Goal: Information Seeking & Learning: Learn about a topic

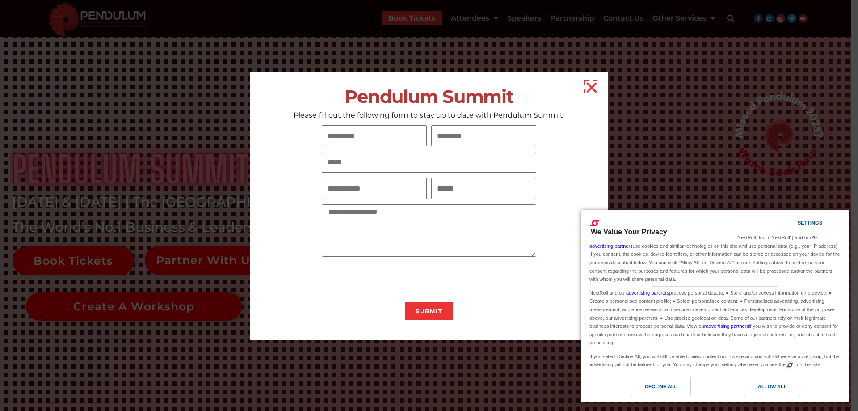
drag, startPoint x: 591, startPoint y: 85, endPoint x: 741, endPoint y: 256, distance: 227.5
click at [591, 85] on icon "Close" at bounding box center [592, 87] width 14 height 14
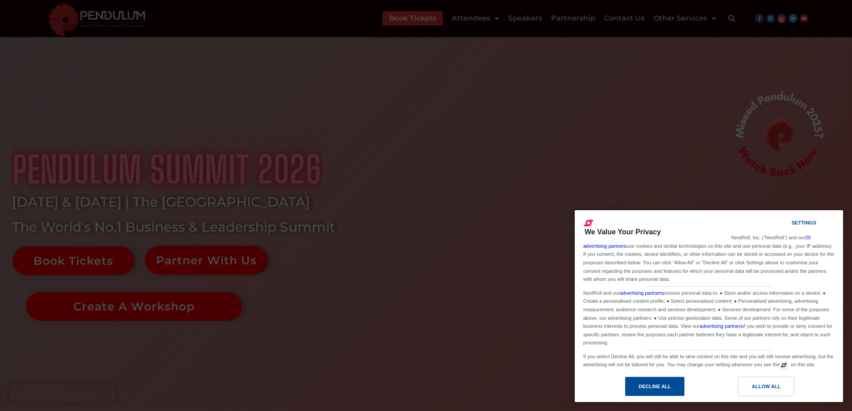
click at [652, 388] on div "Decline All" at bounding box center [654, 386] width 32 height 10
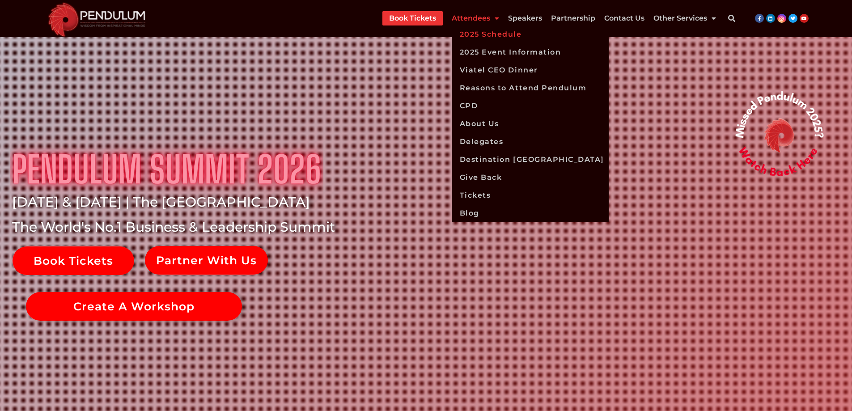
click at [493, 30] on link "2025 Schedule" at bounding box center [529, 34] width 157 height 18
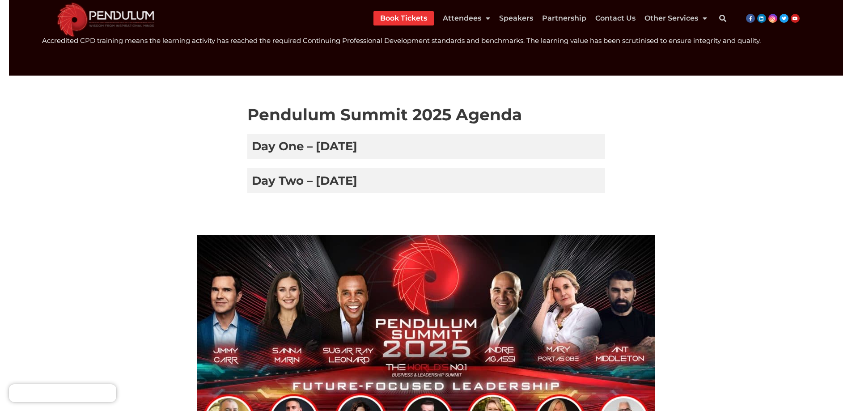
scroll to position [179, 0]
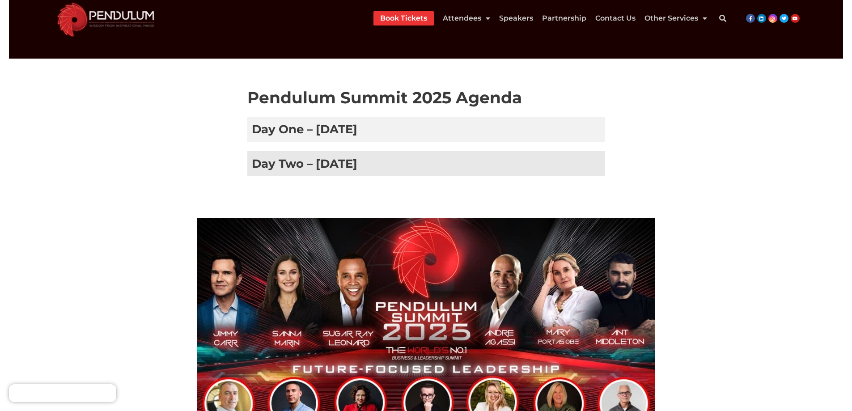
click at [369, 169] on h3 "Day Two – 9 January 2025" at bounding box center [426, 163] width 358 height 25
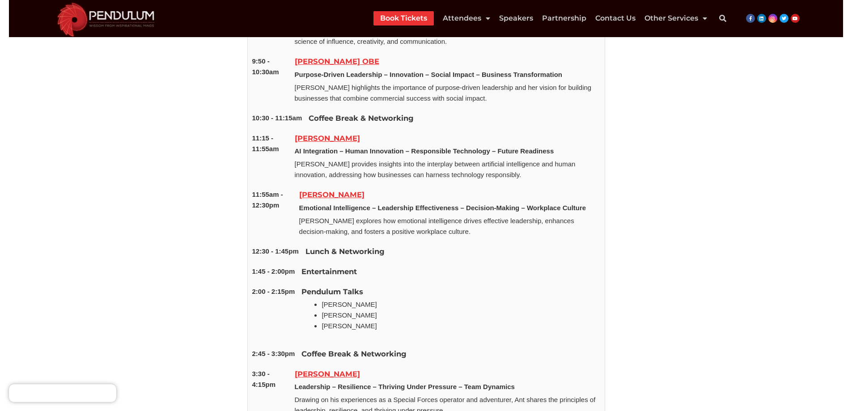
scroll to position [447, 0]
